Goal: Task Accomplishment & Management: Complete application form

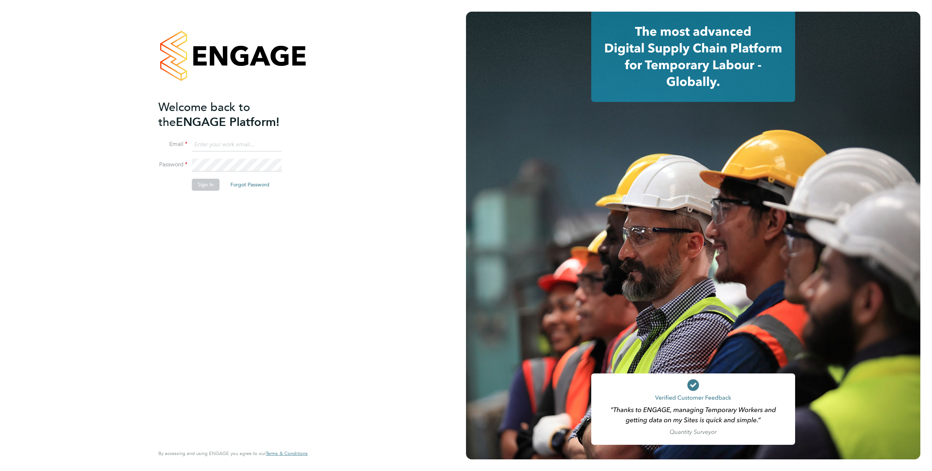
click at [240, 144] on input at bounding box center [237, 144] width 90 height 13
type input "support@engagelabs.io"
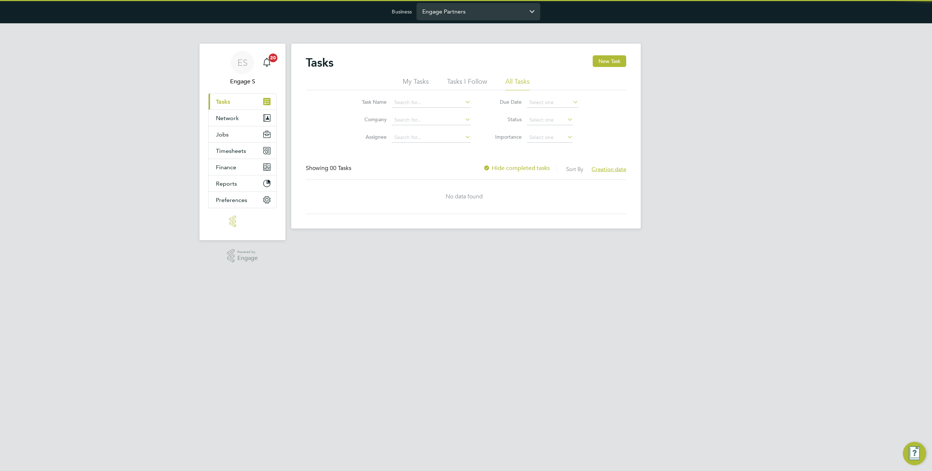
click at [446, 7] on input "Engage Partners" at bounding box center [478, 11] width 124 height 17
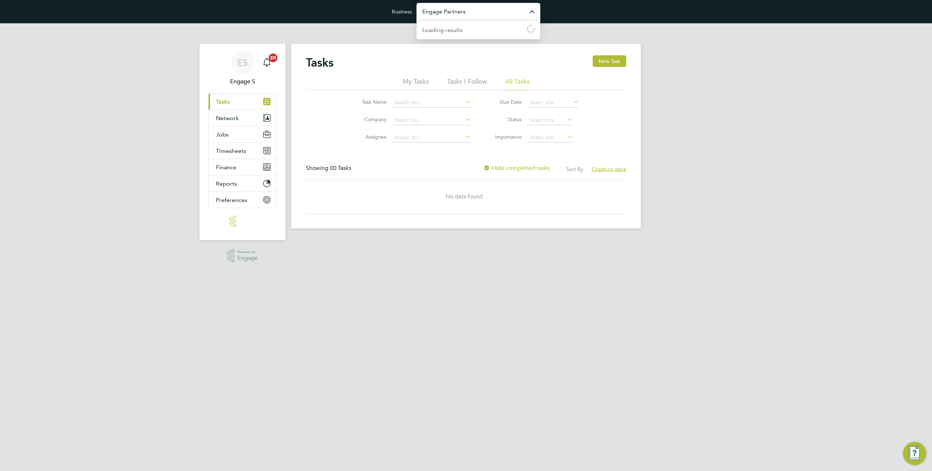
click at [446, 7] on input "Engage Partners" at bounding box center [478, 11] width 124 height 17
click at [461, 48] on span "[PERSON_NAME] Construction & Infrastructure Ltd" at bounding box center [478, 51] width 112 height 17
type input "[PERSON_NAME] Construction & Infrastructure Ltd"
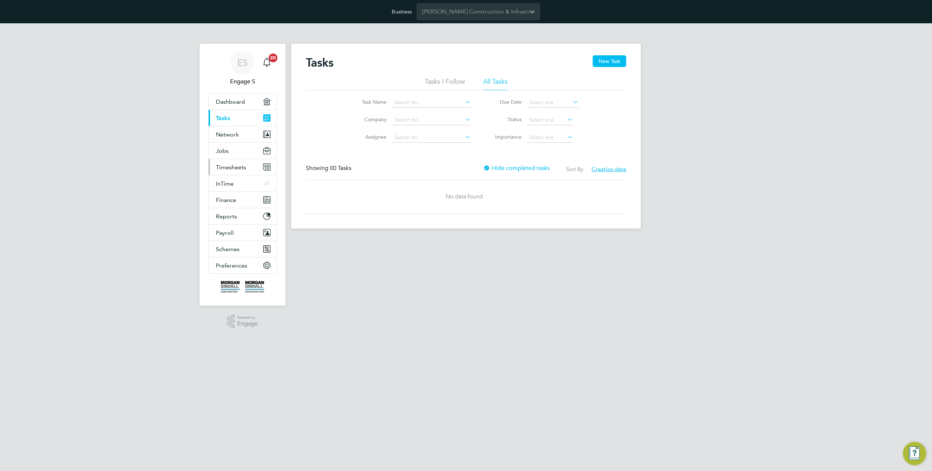
click at [226, 170] on button "Timesheets" at bounding box center [243, 167] width 68 height 16
click at [233, 184] on link "Timesheets" at bounding box center [231, 184] width 30 height 7
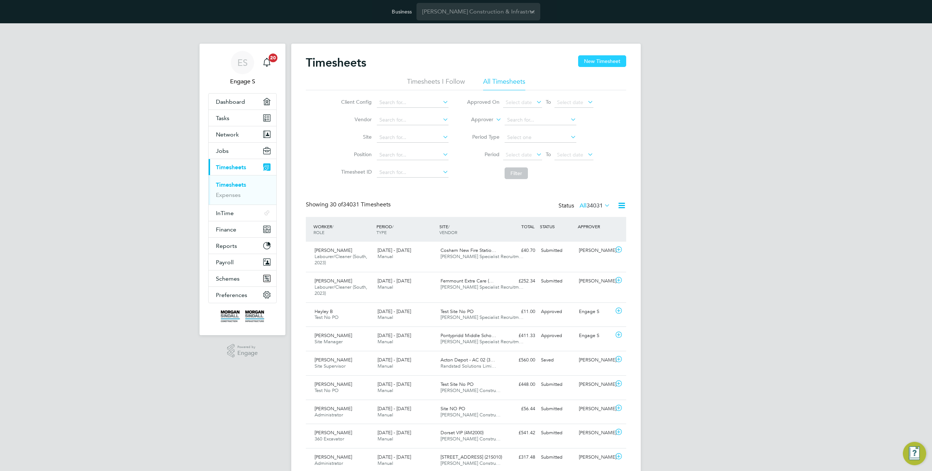
click at [602, 63] on button "New Timesheet" at bounding box center [602, 61] width 48 height 12
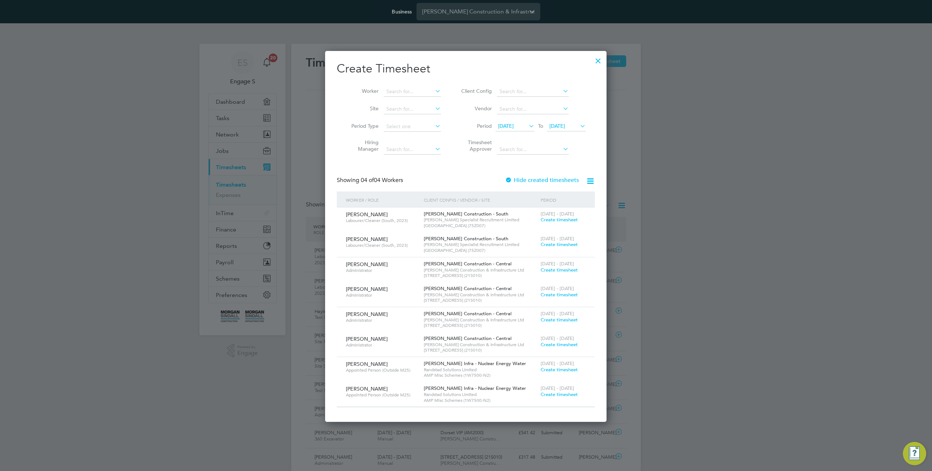
click at [555, 222] on span "Create timesheet" at bounding box center [559, 220] width 37 height 6
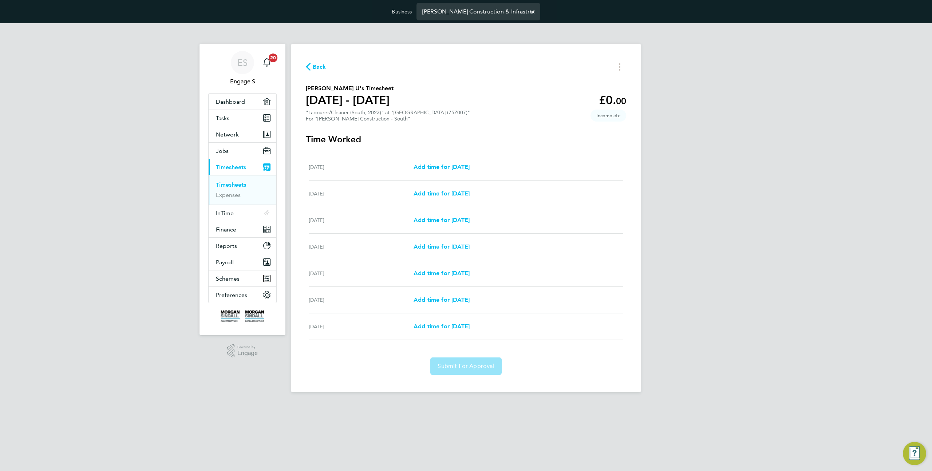
click at [454, 13] on input "Morgan Sindall Construction & Infrastructure Ltd" at bounding box center [478, 11] width 124 height 17
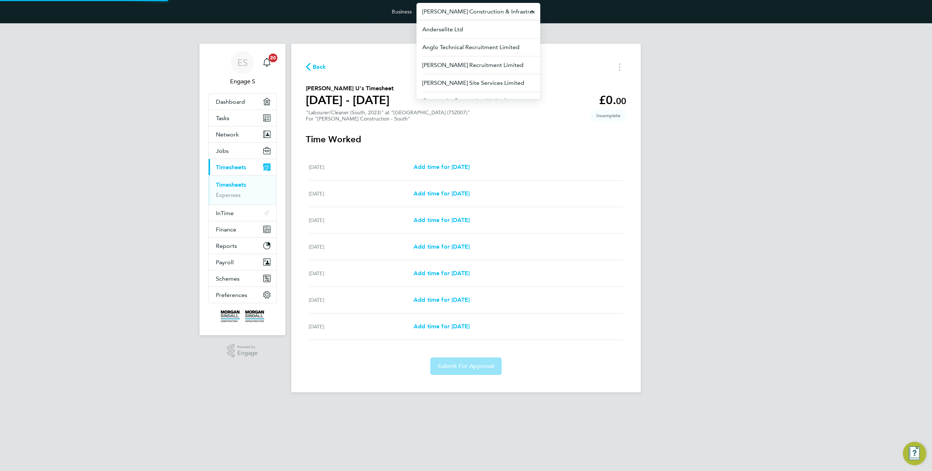
click at [454, 13] on input "Morgan Sindall Construction & Infrastructure Ltd" at bounding box center [478, 11] width 124 height 17
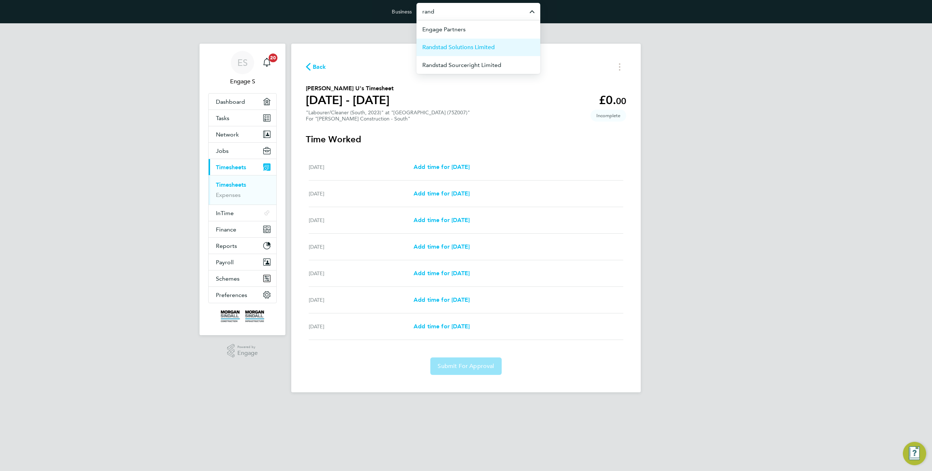
click at [469, 46] on span "Randstad Solutions Limited" at bounding box center [458, 47] width 72 height 9
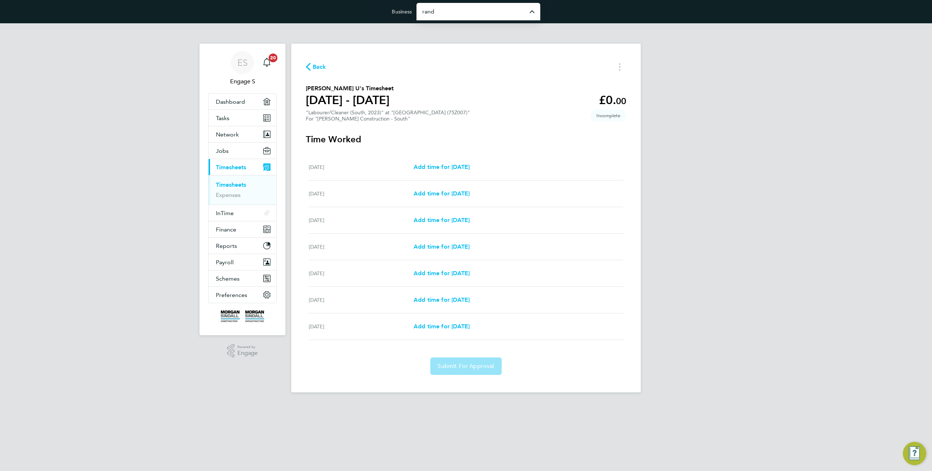
type input "Randstad Solutions Limited"
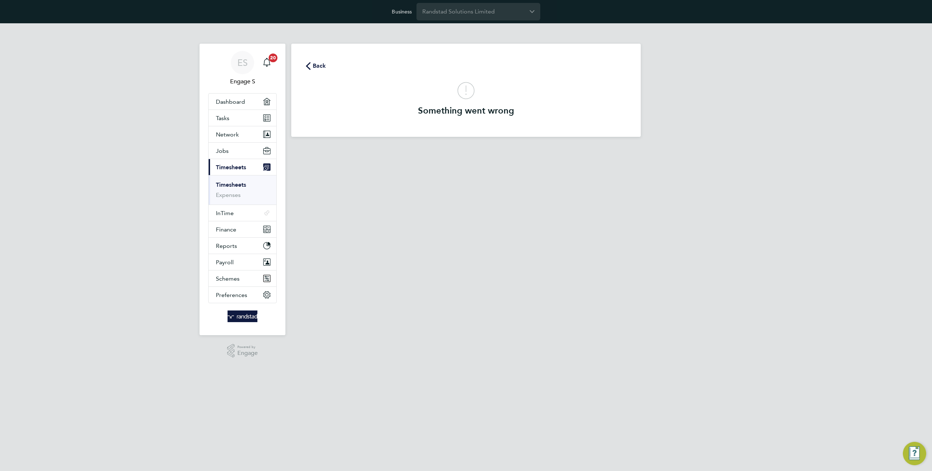
click at [240, 188] on link "Timesheets" at bounding box center [231, 184] width 30 height 7
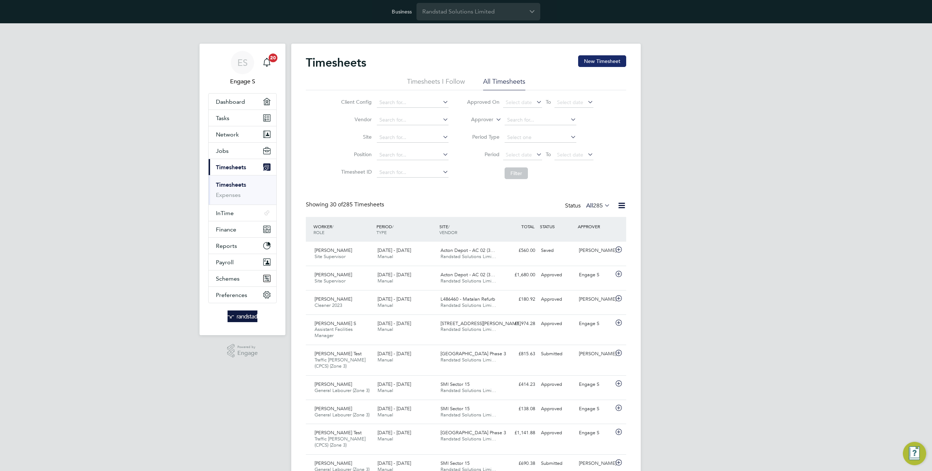
click at [600, 63] on button "New Timesheet" at bounding box center [602, 61] width 48 height 12
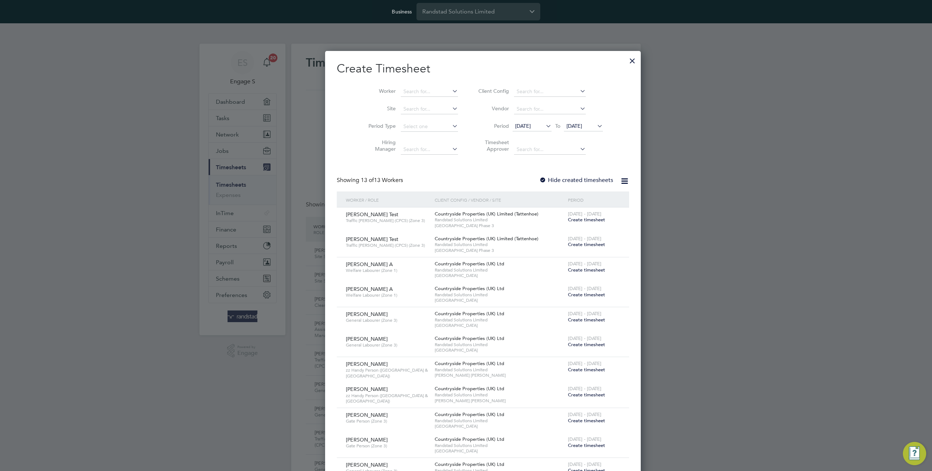
click at [568, 220] on span "Create timesheet" at bounding box center [586, 220] width 37 height 6
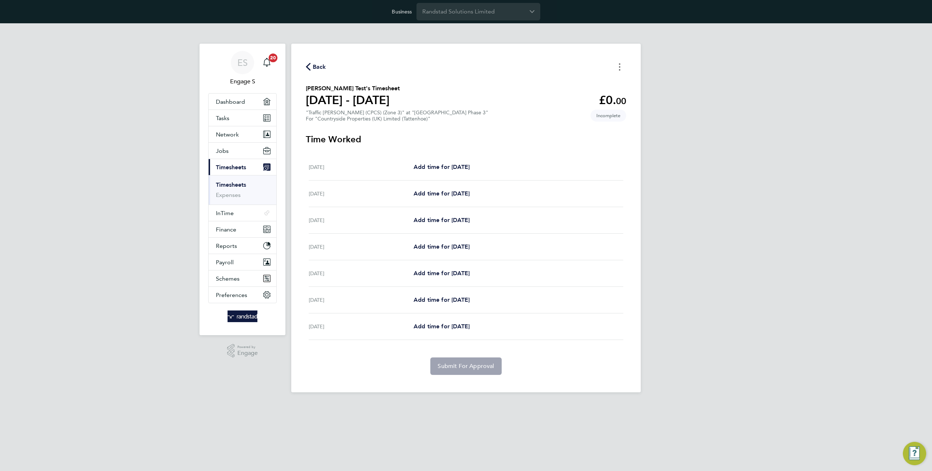
click at [617, 68] on button "Timesheets Menu" at bounding box center [619, 66] width 13 height 11
drag, startPoint x: 612, startPoint y: 223, endPoint x: 614, endPoint y: 210, distance: 13.2
click at [612, 222] on div "Add time for Wed 01 Oct Add time for Wed 01 Oct" at bounding box center [519, 220] width 210 height 9
click at [463, 162] on div "Mon 29 Sep Add time for Mon 29 Sep Add time for Mon 29 Sep" at bounding box center [466, 167] width 314 height 27
click at [458, 169] on span "Add time for Mon 29 Sep" at bounding box center [442, 166] width 56 height 7
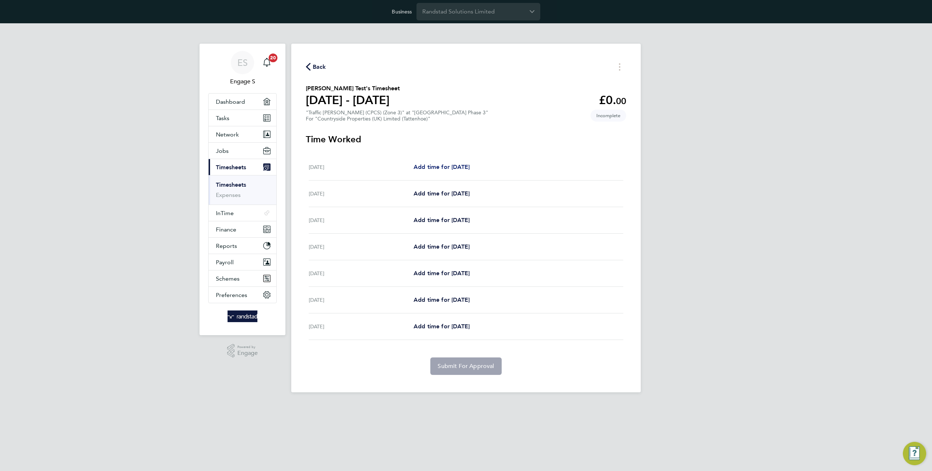
select select "30"
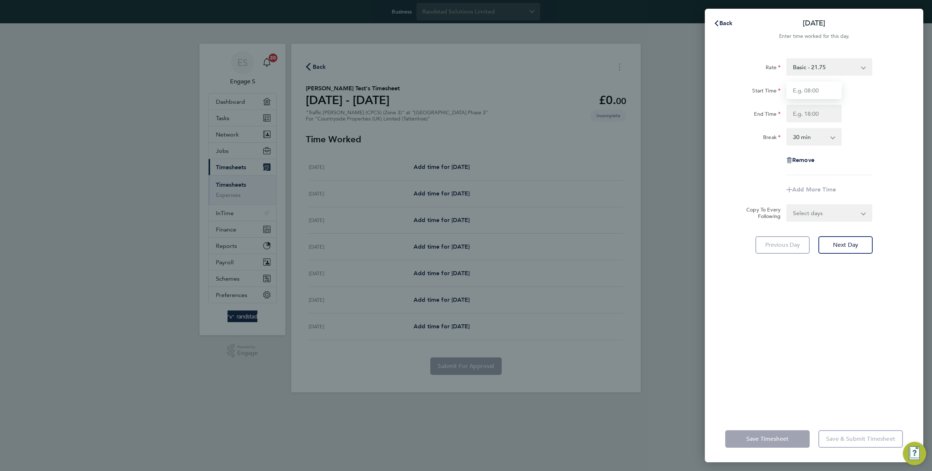
click at [803, 93] on input "Start Time" at bounding box center [813, 90] width 55 height 17
type input "a"
type input "01:00"
click at [809, 112] on input "End Time" at bounding box center [813, 113] width 55 height 17
type input "10:00"
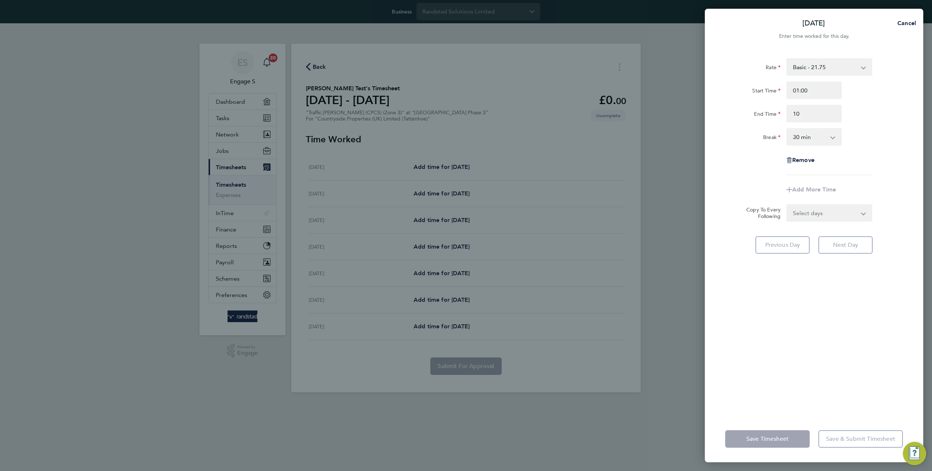
click at [801, 134] on select "0 min 15 min 30 min 45 min 60 min 75 min 90 min" at bounding box center [809, 137] width 45 height 16
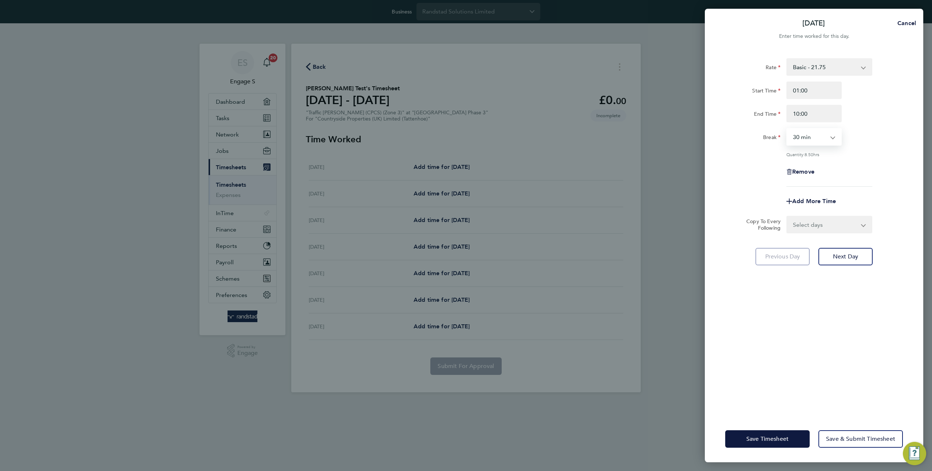
click at [787, 129] on select "0 min 15 min 30 min 45 min 60 min 75 min 90 min" at bounding box center [809, 137] width 45 height 16
click at [801, 146] on div "Rate Basic - 21.75 Start Time 01:00 End Time 10:00 Break 0 min 15 min 30 min 45…" at bounding box center [814, 122] width 178 height 128
click at [775, 316] on div "Rate Basic - 21.75 Start Time 01:00 End Time 10:00 Break 0 min 15 min 30 min 45…" at bounding box center [814, 233] width 218 height 366
click at [448, 38] on div "Mon 29 Sep Cancel Enter time worked for this day. Rate Basic - 21.75 Start Time…" at bounding box center [466, 235] width 932 height 471
click at [905, 22] on span "Cancel" at bounding box center [905, 23] width 21 height 7
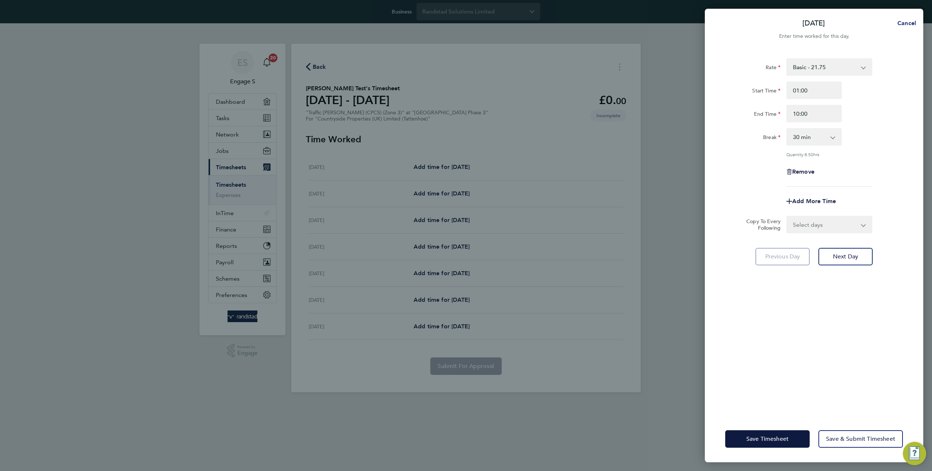
select select "30"
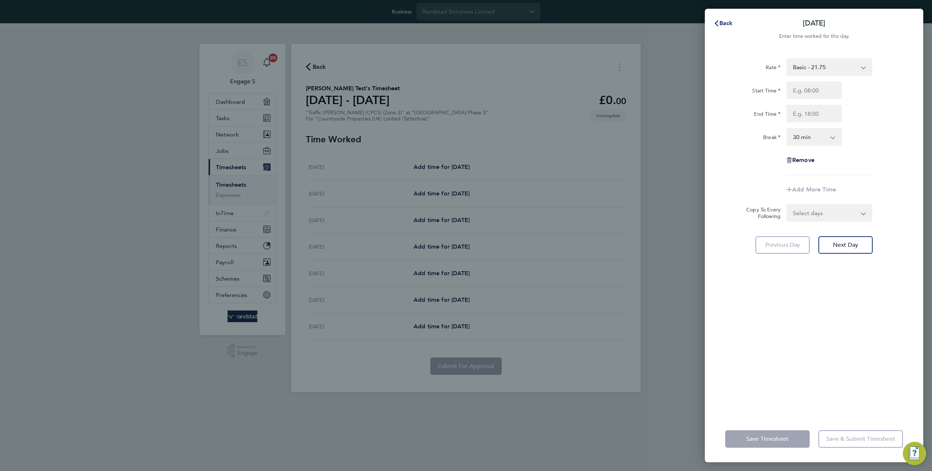
click at [725, 21] on span "Back" at bounding box center [725, 23] width 13 height 7
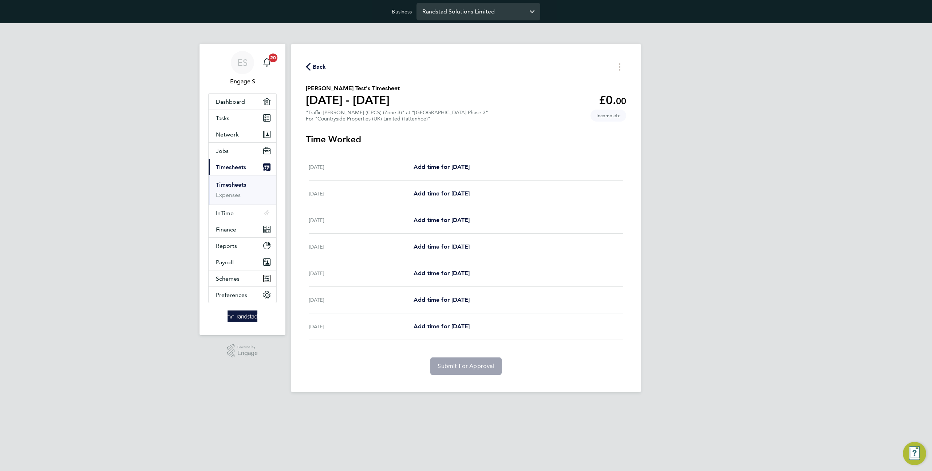
click at [488, 14] on input "Randstad Solutions Limited" at bounding box center [478, 11] width 124 height 17
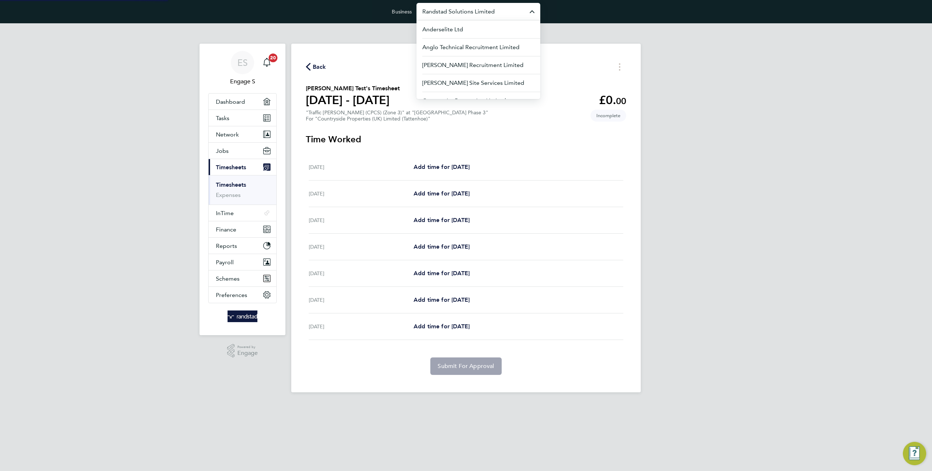
click at [488, 14] on input "Randstad Solutions Limited" at bounding box center [478, 11] width 124 height 17
click at [475, 48] on li "Engage Partners" at bounding box center [478, 47] width 124 height 18
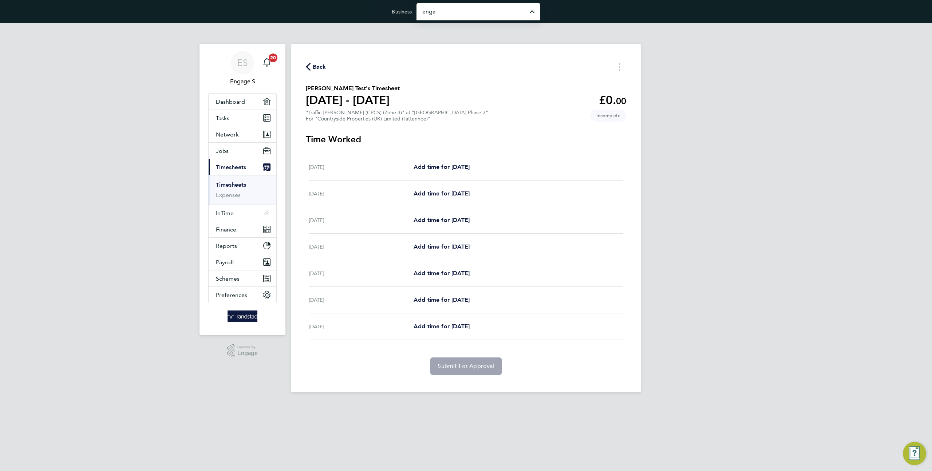
type input "Engage Partners"
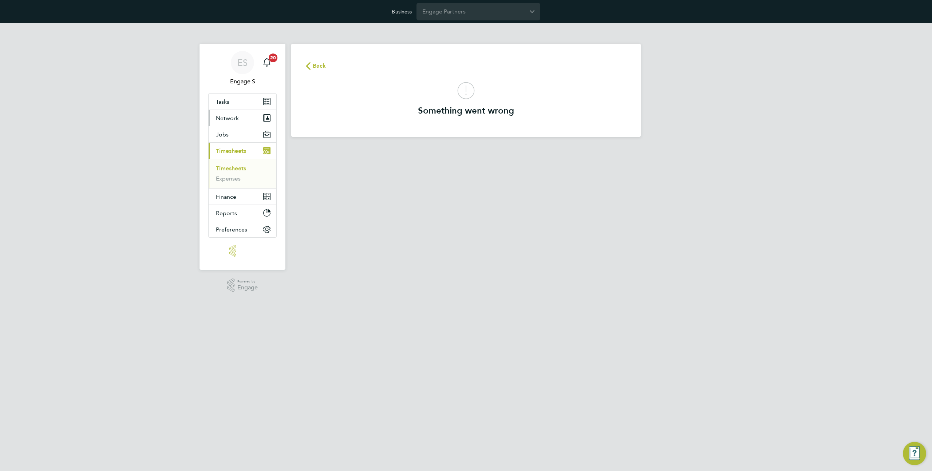
click at [225, 121] on span "Network" at bounding box center [227, 118] width 23 height 7
click at [230, 144] on link "Businesses" at bounding box center [230, 145] width 28 height 7
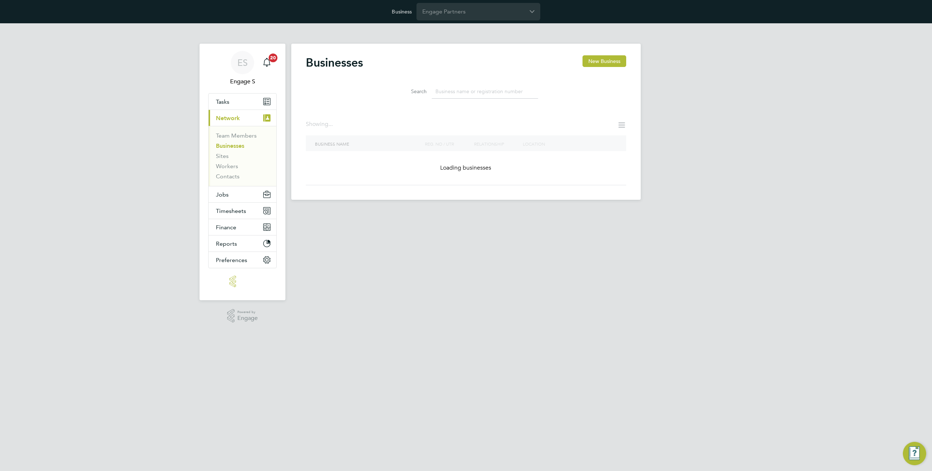
click at [458, 89] on input at bounding box center [485, 91] width 106 height 14
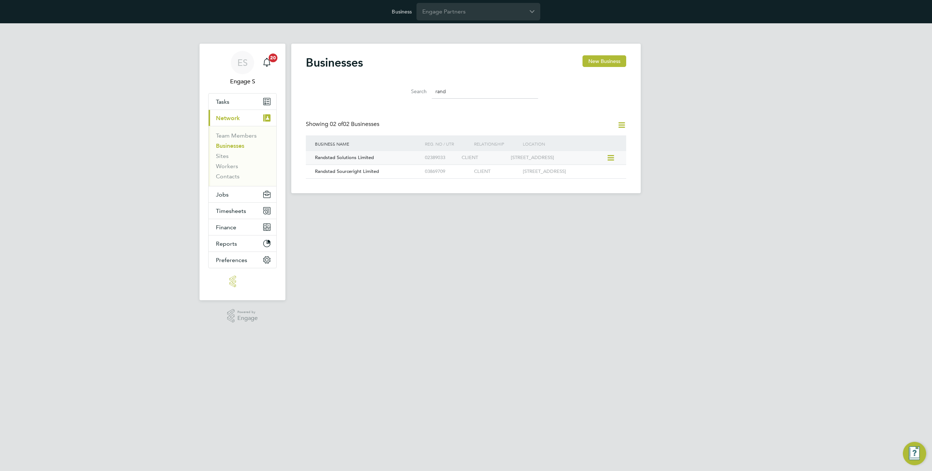
type input "rand"
click at [612, 159] on icon at bounding box center [609, 158] width 7 height 9
click at [545, 158] on div "450 Capability Green Luton LU1 3LU" at bounding box center [558, 157] width 98 height 13
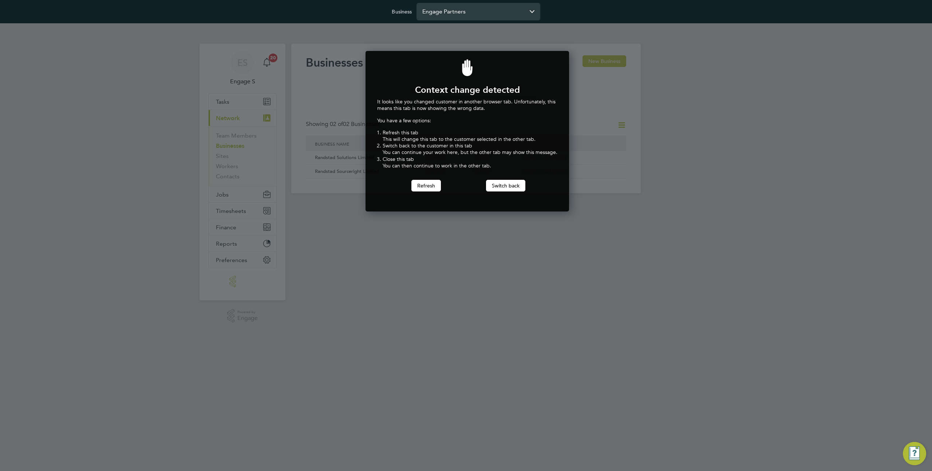
click at [461, 10] on input "Engage Partners" at bounding box center [478, 11] width 124 height 17
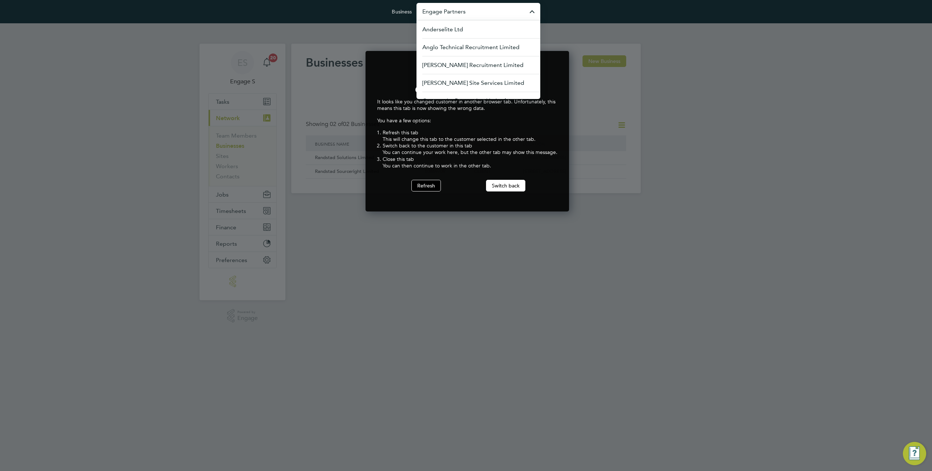
click at [436, 186] on button "Refresh" at bounding box center [425, 186] width 29 height 12
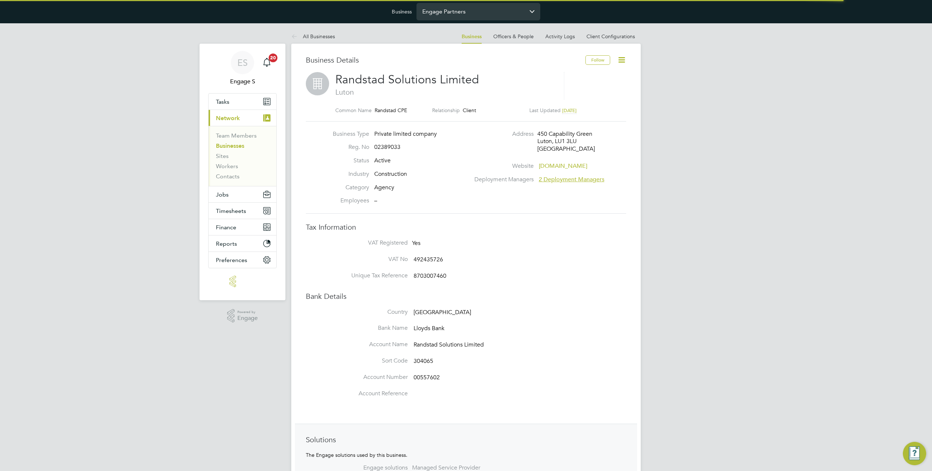
click at [458, 12] on input "Engage Partners" at bounding box center [478, 11] width 124 height 17
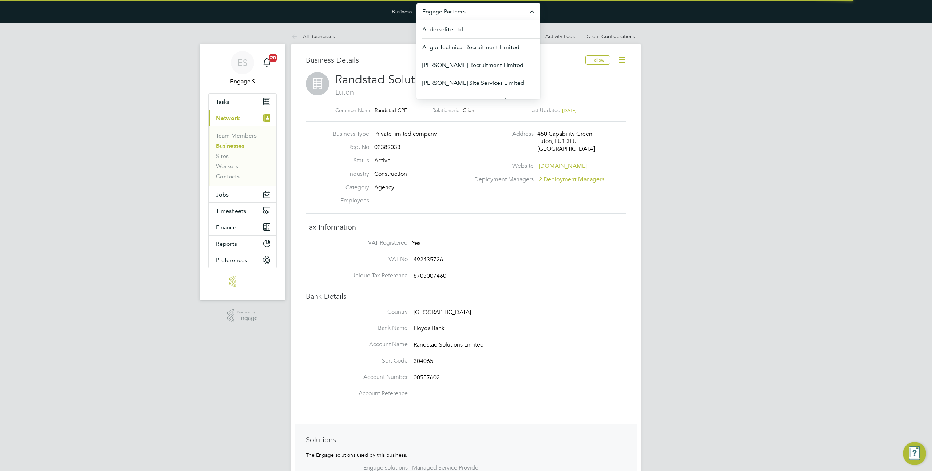
click at [458, 12] on input "Engage Partners" at bounding box center [478, 11] width 124 height 17
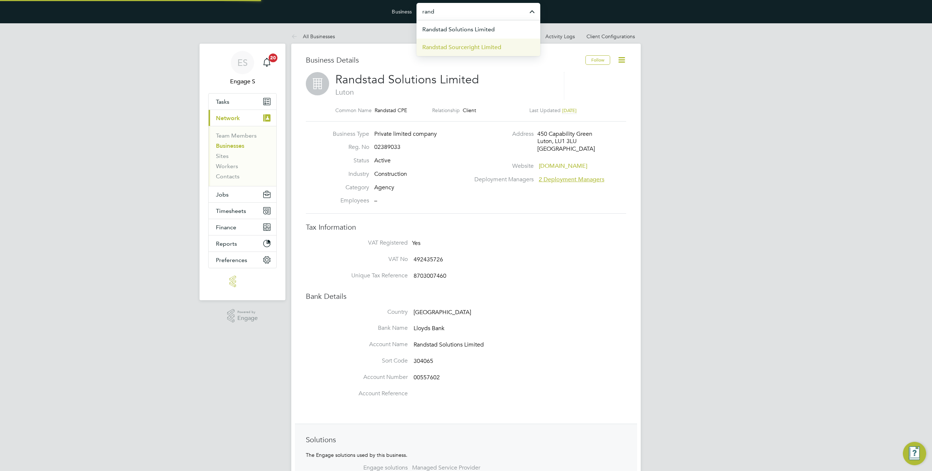
click at [465, 43] on span "Randstad Sourceright Limited" at bounding box center [461, 47] width 79 height 9
type input "Randstad Sourceright Limited"
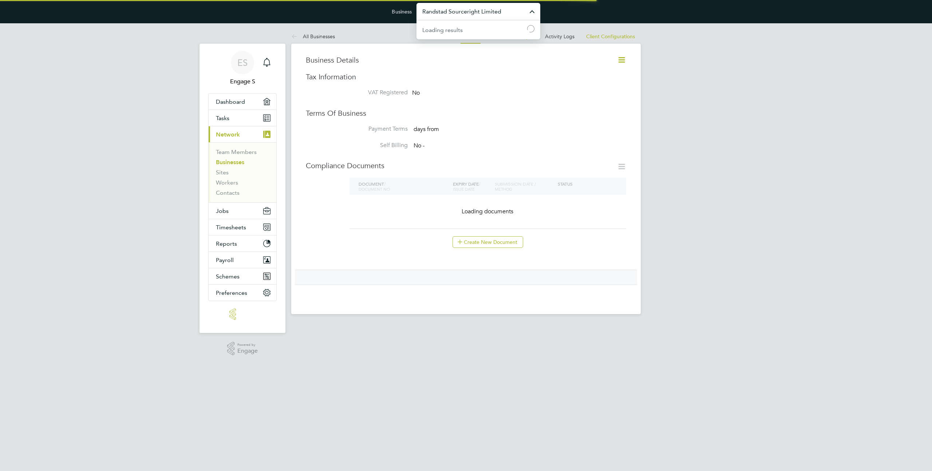
click at [470, 15] on input "Randstad Sourceright Limited" at bounding box center [478, 11] width 124 height 17
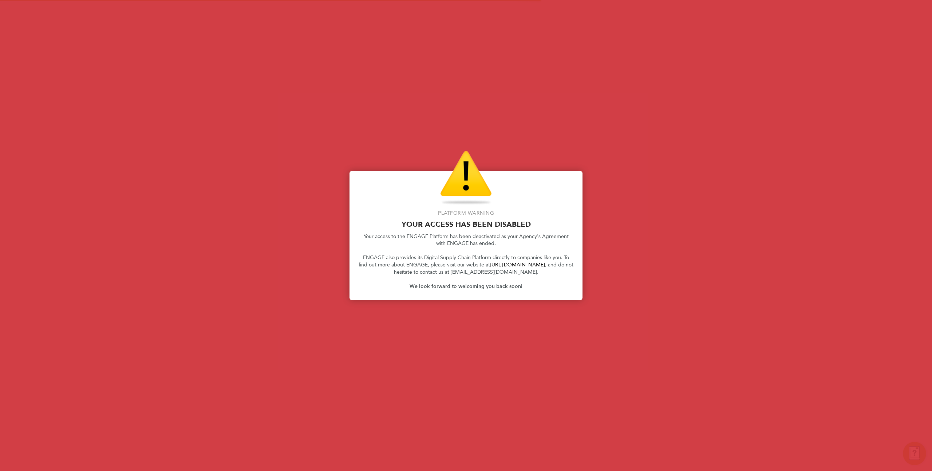
scroll to position [14, 110]
click at [472, 15] on div at bounding box center [466, 235] width 932 height 471
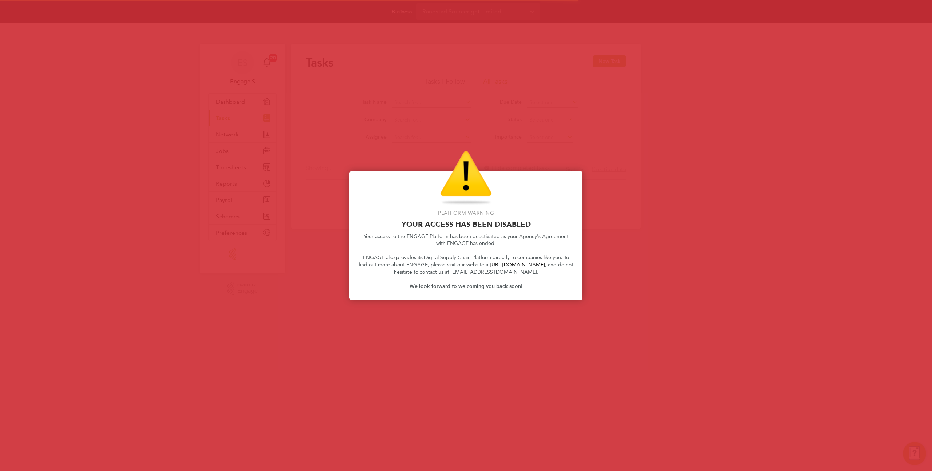
click at [454, 37] on div at bounding box center [466, 235] width 932 height 471
